Goal: Information Seeking & Learning: Learn about a topic

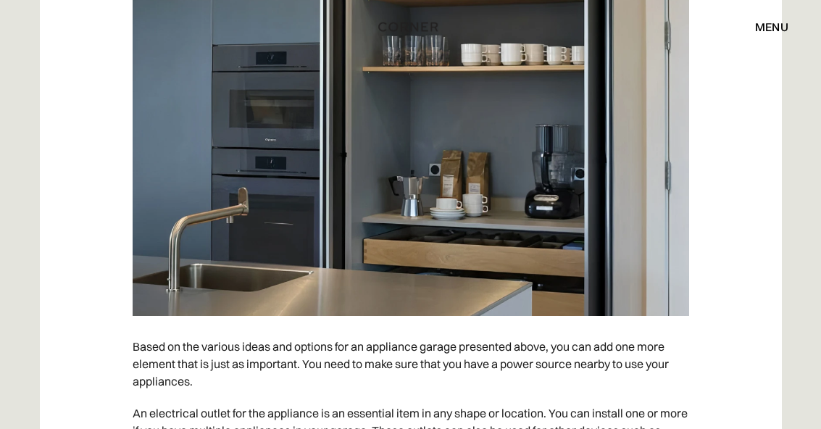
scroll to position [14200, 0]
